Goal: Navigation & Orientation: Find specific page/section

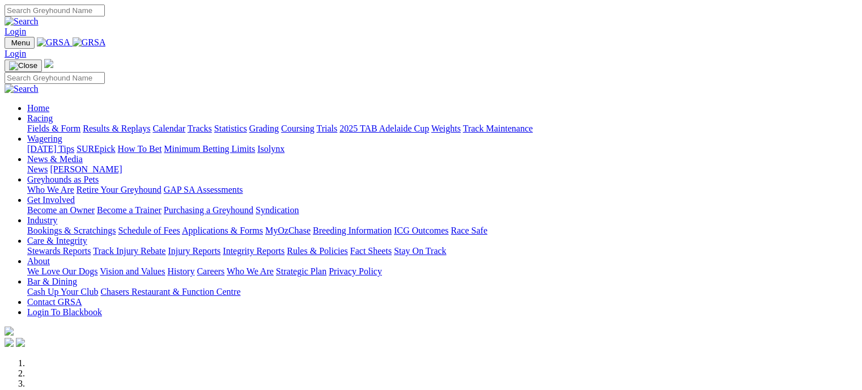
click at [185, 124] on link "Calendar" at bounding box center [168, 129] width 33 height 10
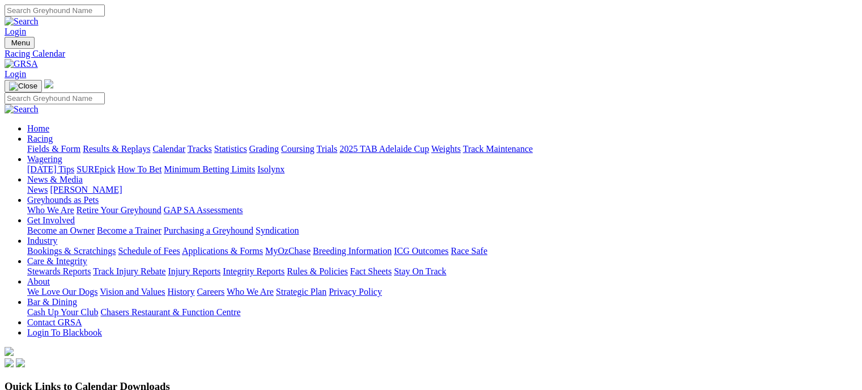
click at [116, 246] on link "Bookings & Scratchings" at bounding box center [71, 251] width 88 height 10
